Goal: Task Accomplishment & Management: Manage account settings

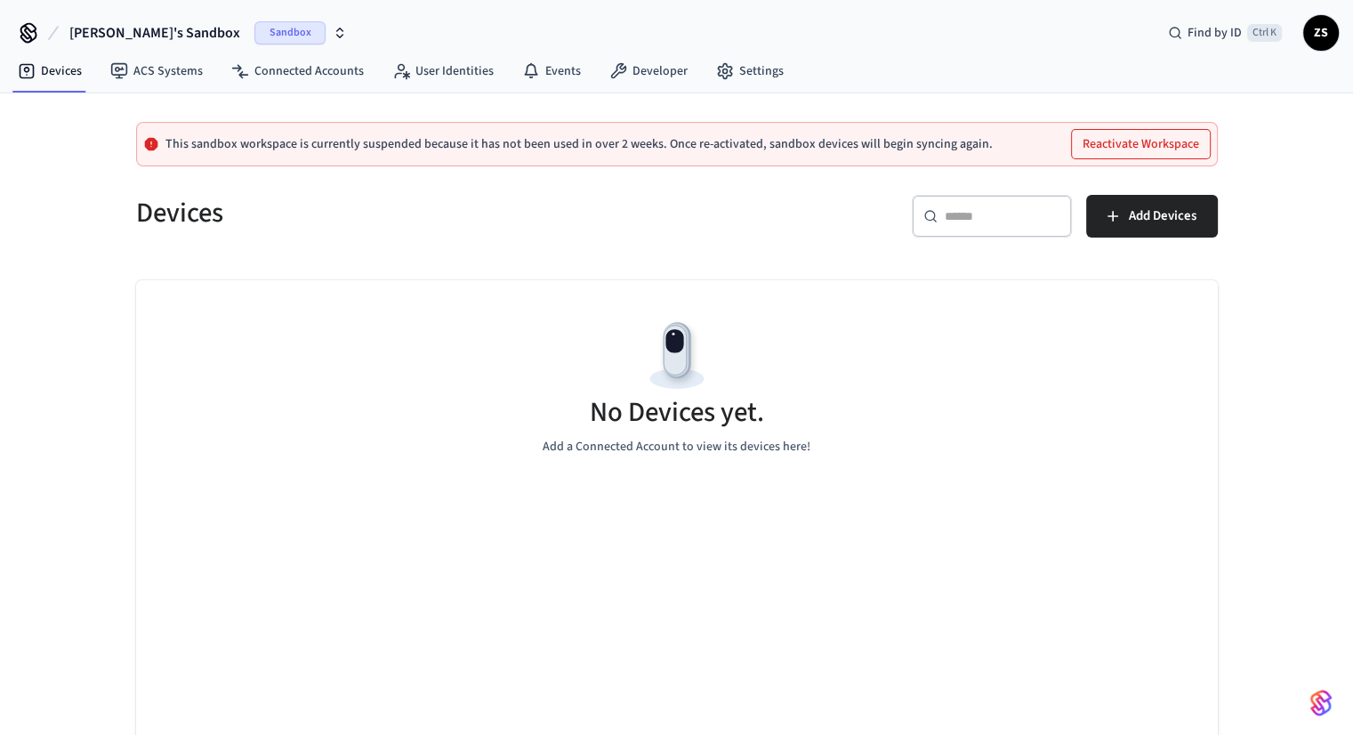
click at [1320, 37] on span "ZS" at bounding box center [1321, 33] width 32 height 32
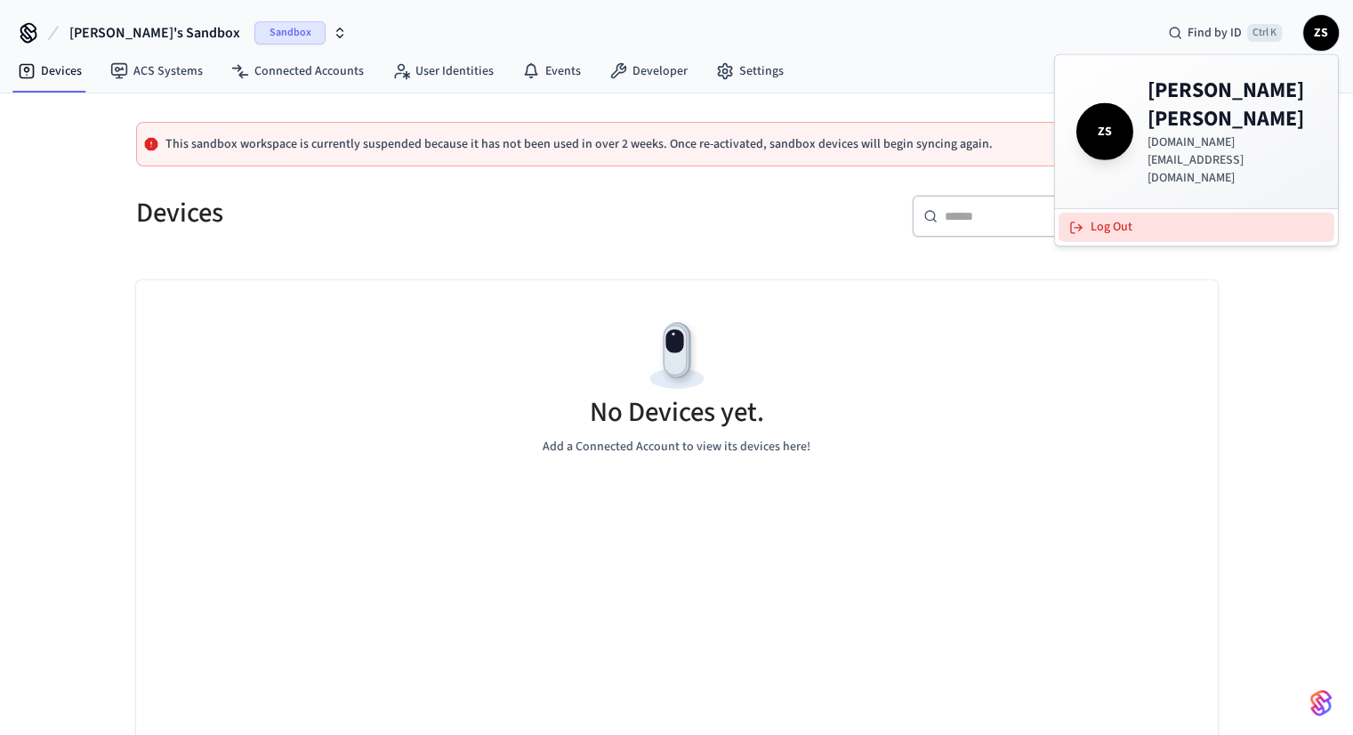
click at [1110, 213] on button "Log Out" at bounding box center [1196, 227] width 276 height 29
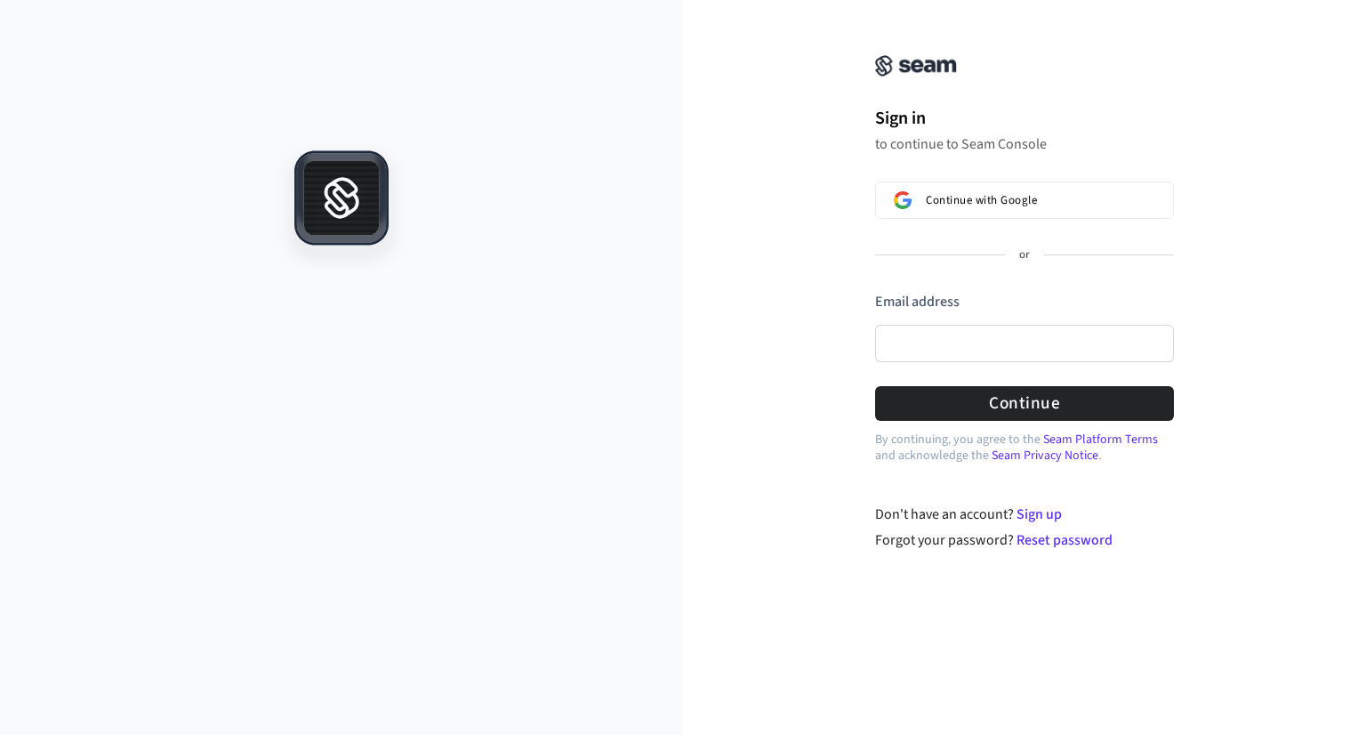
click at [780, 700] on div "Sign in to continue to Seam Console Continue with Google or Email address Passw…" at bounding box center [1024, 367] width 683 height 735
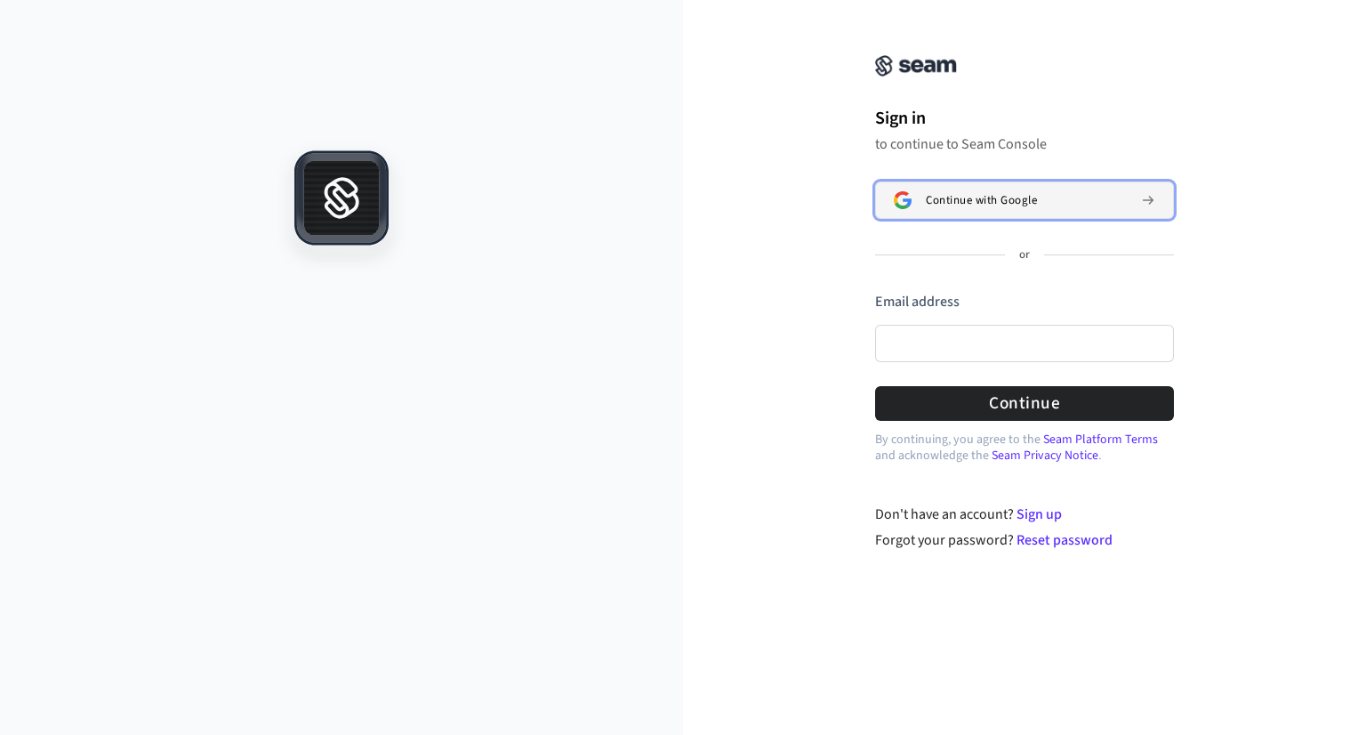
click at [996, 198] on span "Continue with Google" at bounding box center [981, 200] width 111 height 14
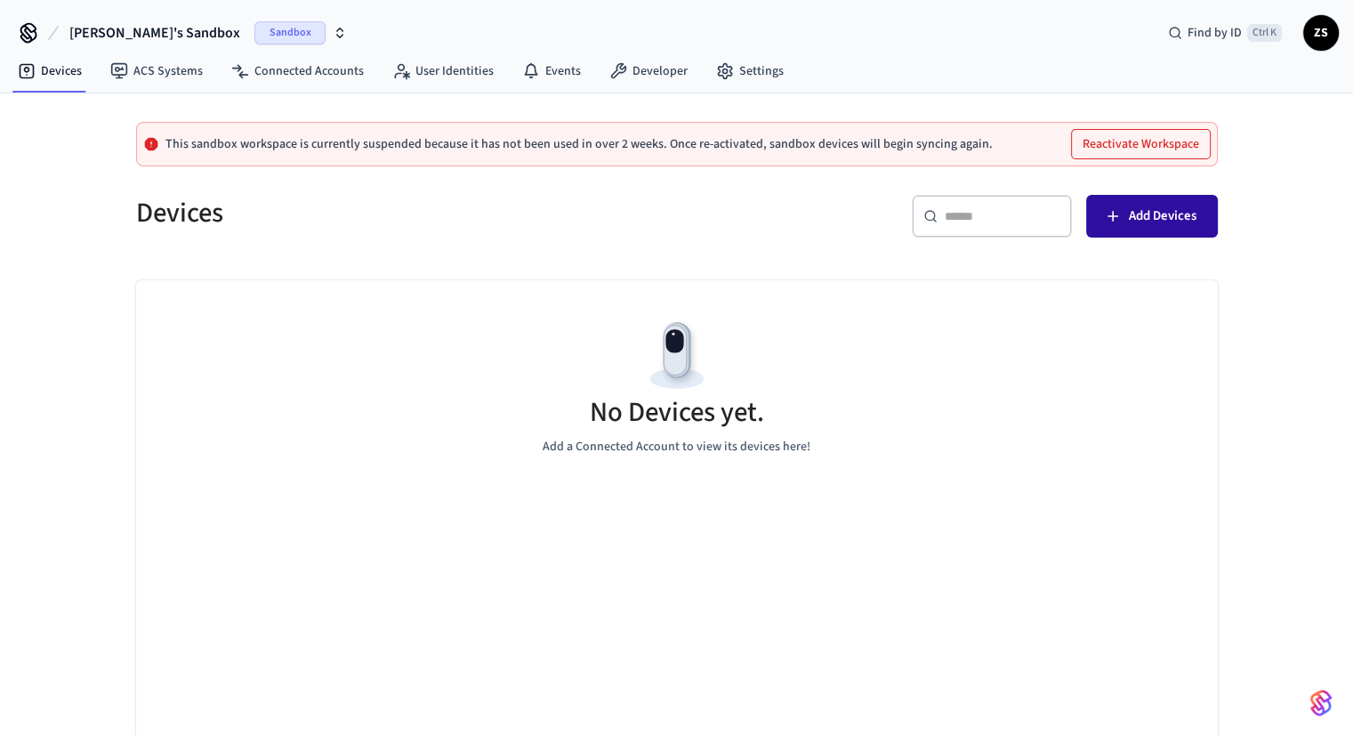
click at [1089, 211] on button "Add Devices" at bounding box center [1152, 216] width 132 height 43
click at [1156, 207] on span "Add Devices" at bounding box center [1163, 216] width 68 height 23
click at [1329, 46] on span "ZS" at bounding box center [1321, 33] width 32 height 32
